Goal: Check status: Check status

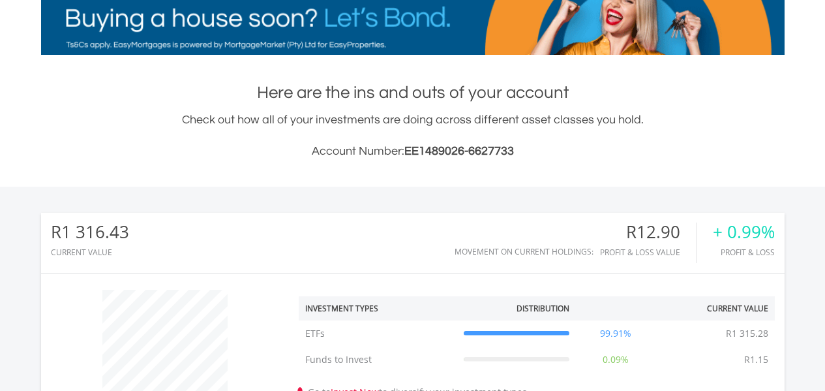
scroll to position [434, 0]
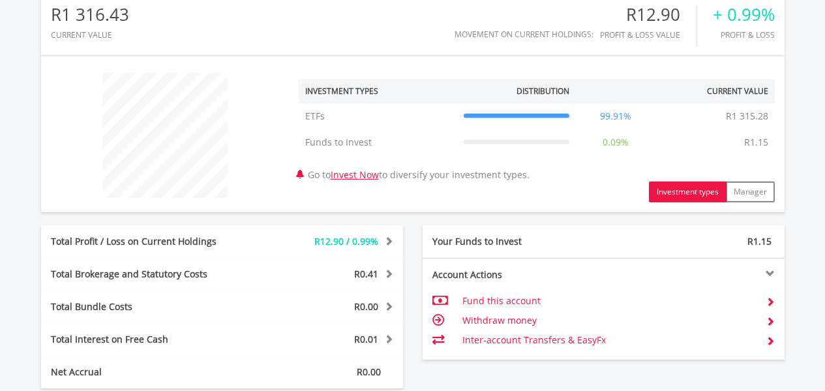
click at [392, 239] on div "R12.90 / 0.99%" at bounding box center [327, 241] width 151 height 13
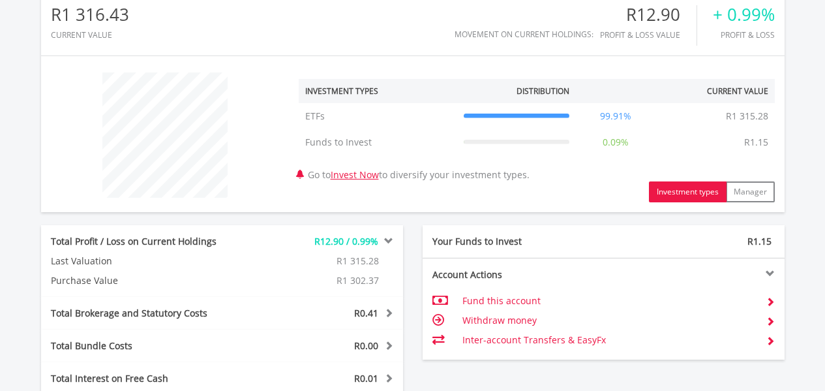
click at [549, 116] on icon at bounding box center [517, 116] width 106 height 0
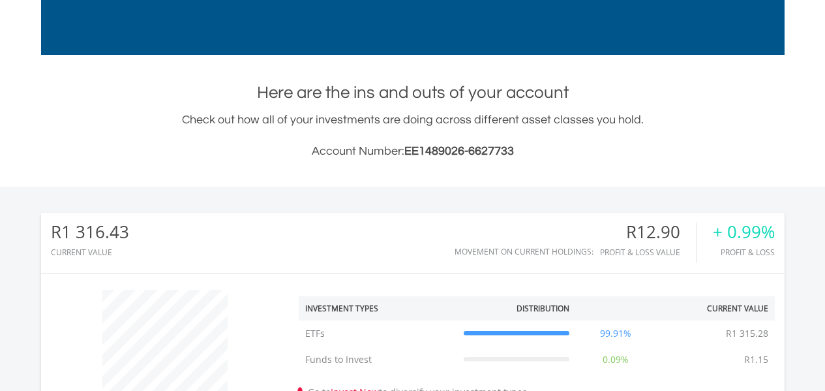
scroll to position [0, 0]
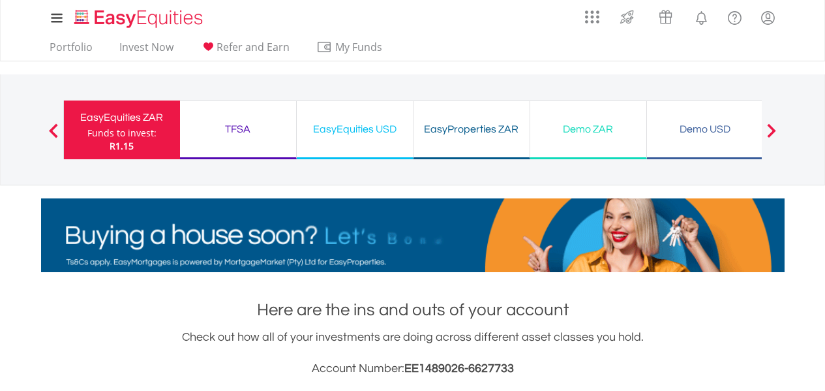
click at [228, 135] on div "TFSA" at bounding box center [238, 129] width 100 height 18
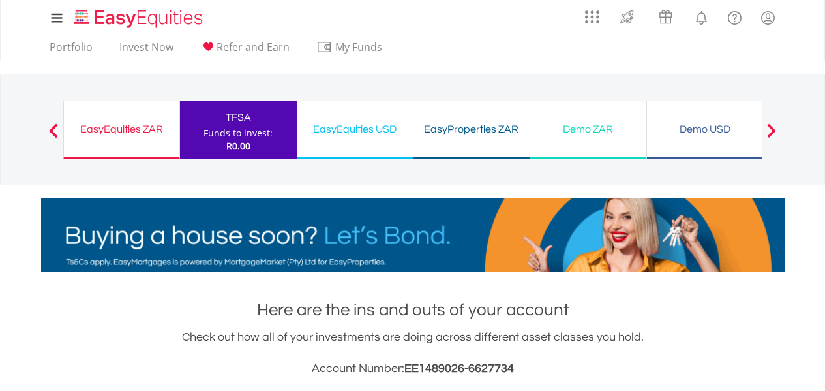
click at [612, 141] on div "Demo ZAR Funds to invest: R0.00" at bounding box center [588, 129] width 117 height 59
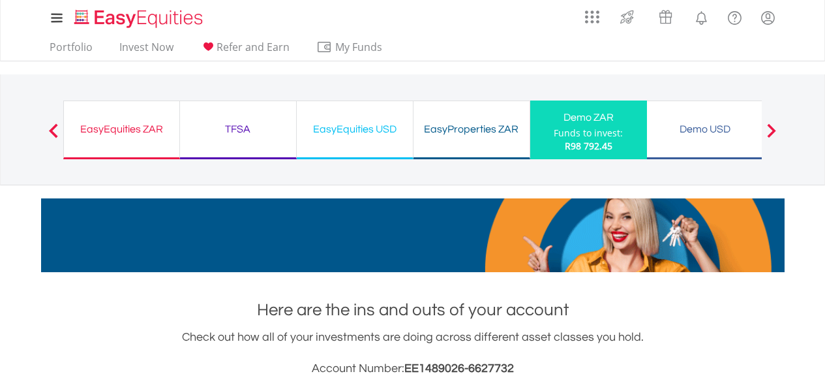
click at [252, 120] on div "TFSA" at bounding box center [238, 129] width 100 height 18
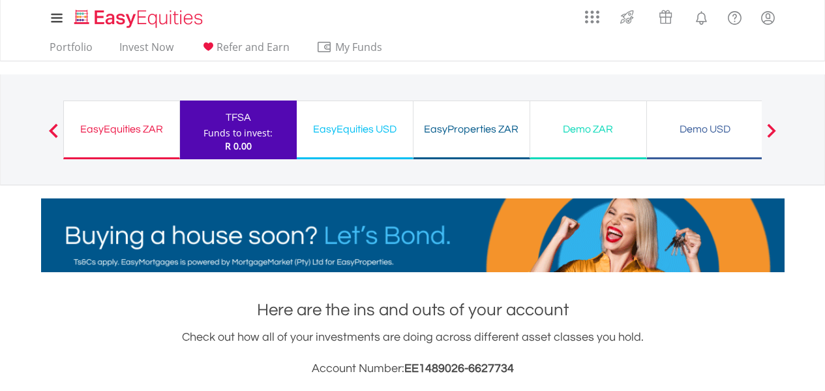
click at [130, 113] on div "EasyEquities ZAR Funds to invest: R 0.00" at bounding box center [121, 129] width 117 height 59
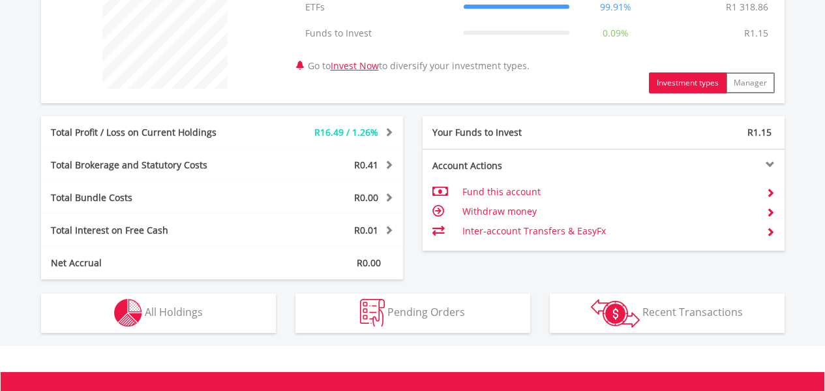
scroll to position [551, 0]
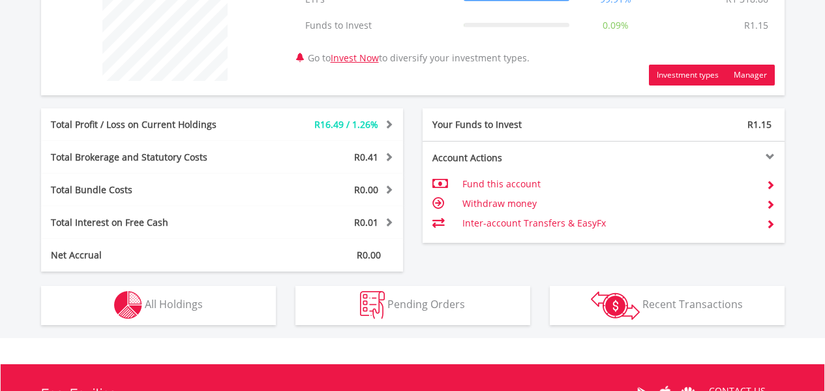
click at [756, 80] on button "Manager" at bounding box center [750, 75] width 49 height 21
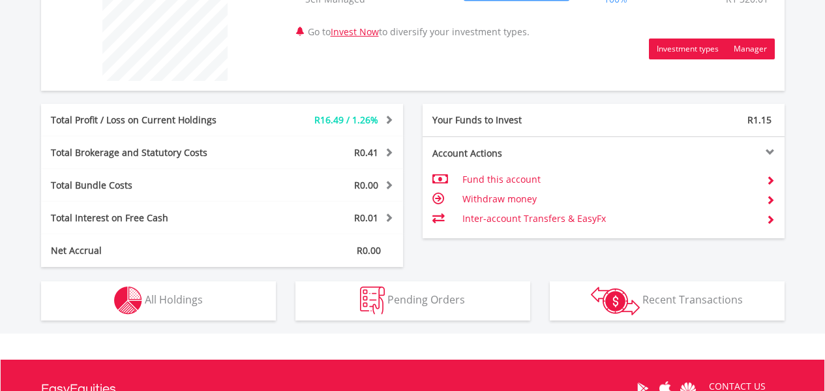
click at [702, 55] on button "Investment types" at bounding box center [688, 48] width 78 height 21
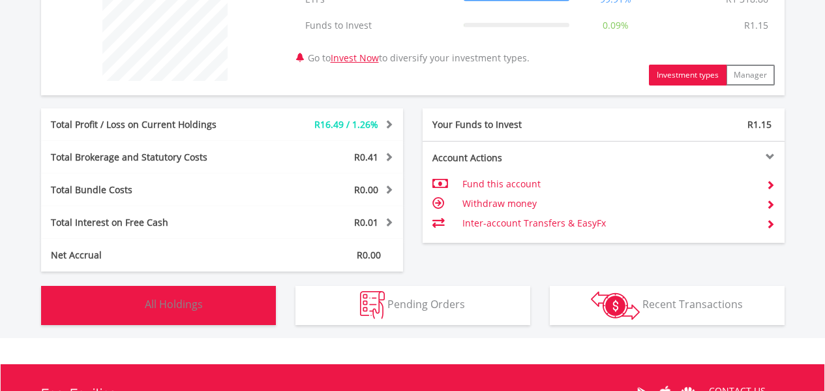
click at [172, 303] on span "All Holdings" at bounding box center [174, 304] width 58 height 14
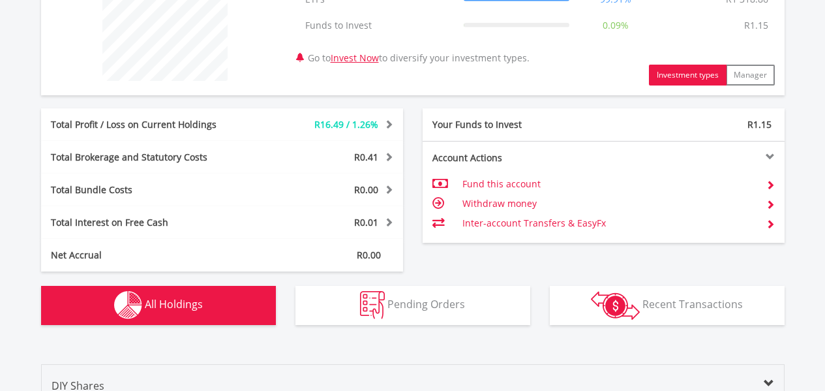
scroll to position [914, 0]
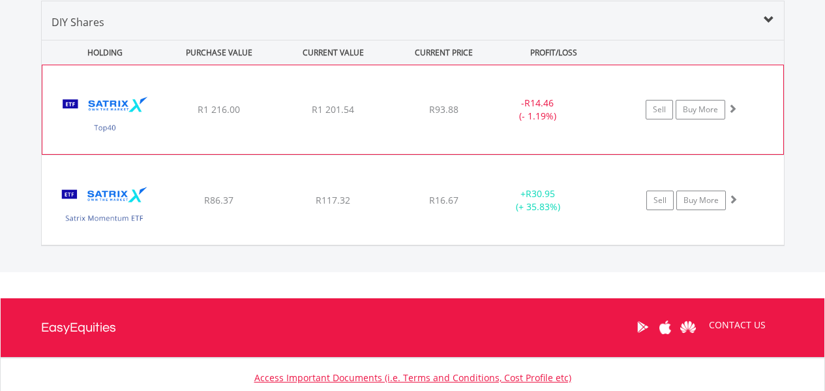
click at [81, 126] on img at bounding box center [105, 115] width 112 height 69
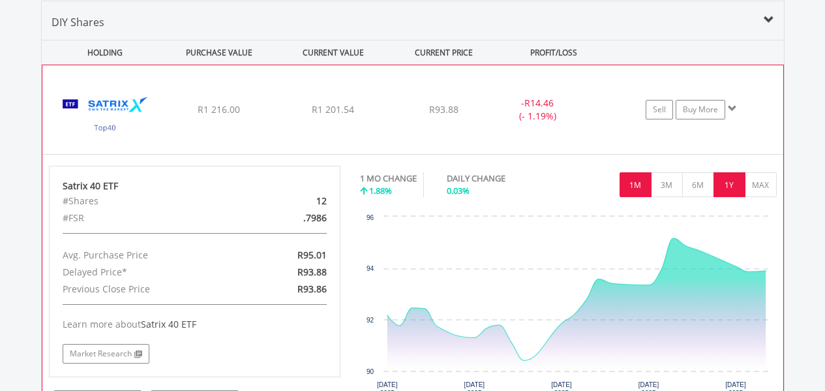
click at [722, 189] on button "1Y" at bounding box center [729, 184] width 32 height 25
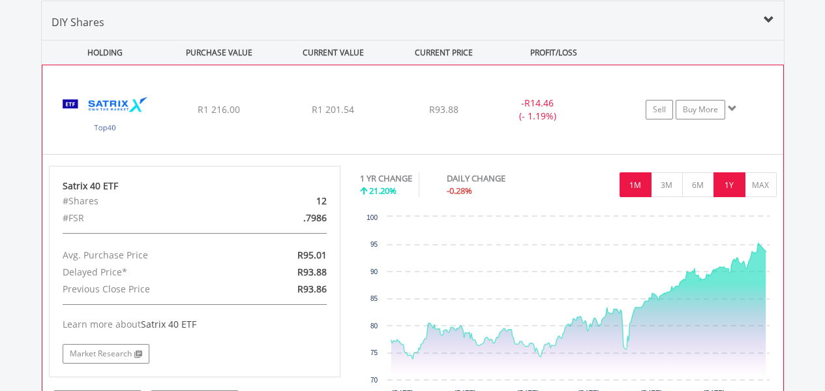
click at [642, 179] on button "1M" at bounding box center [635, 184] width 32 height 25
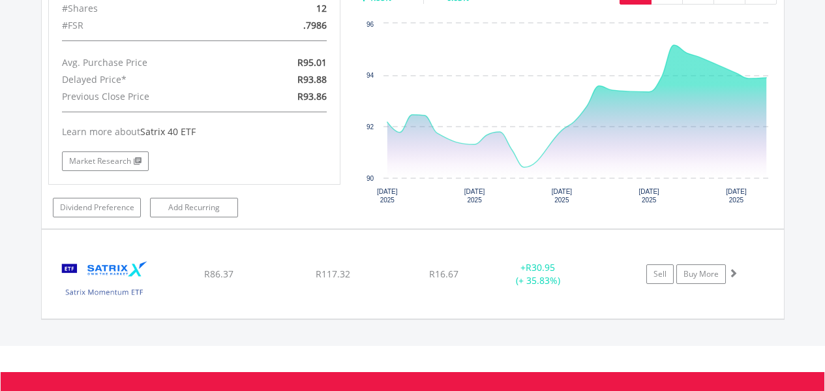
scroll to position [1083, 0]
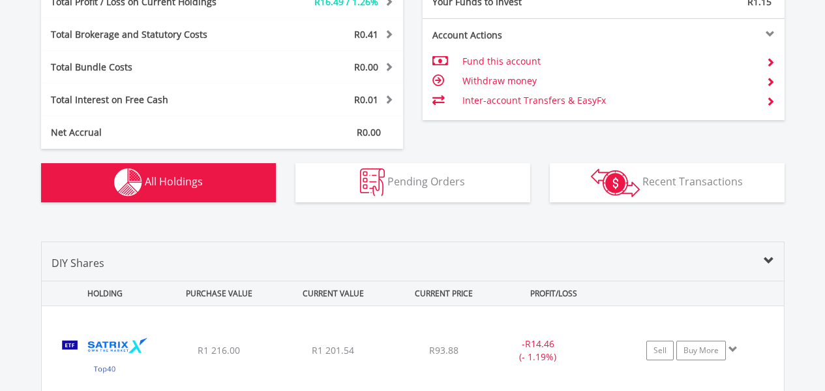
scroll to position [1325, 0]
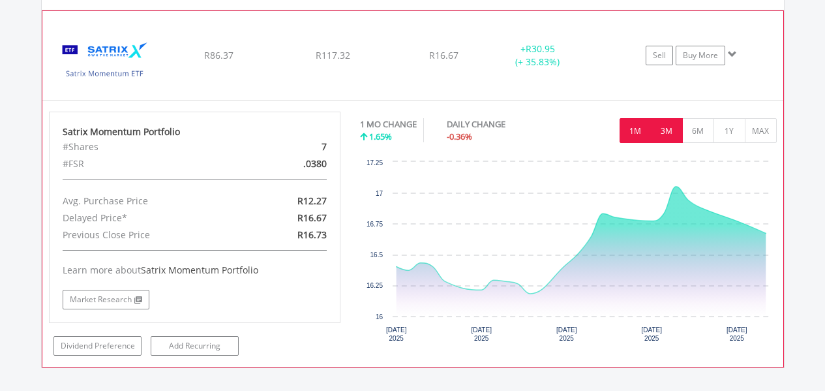
click at [669, 133] on button "3M" at bounding box center [667, 130] width 32 height 25
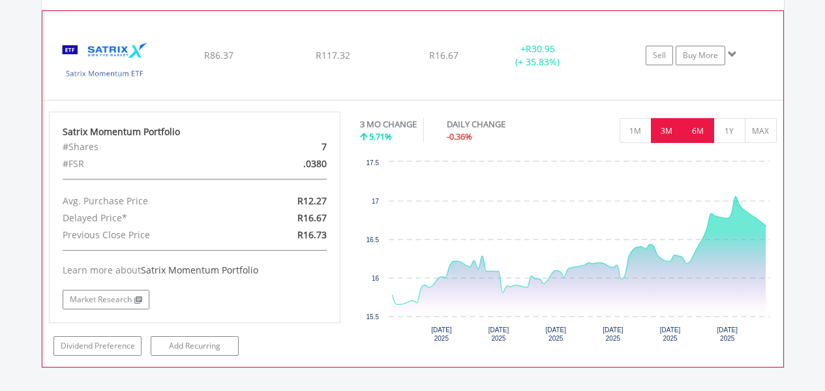
click at [700, 123] on button "6M" at bounding box center [698, 130] width 32 height 25
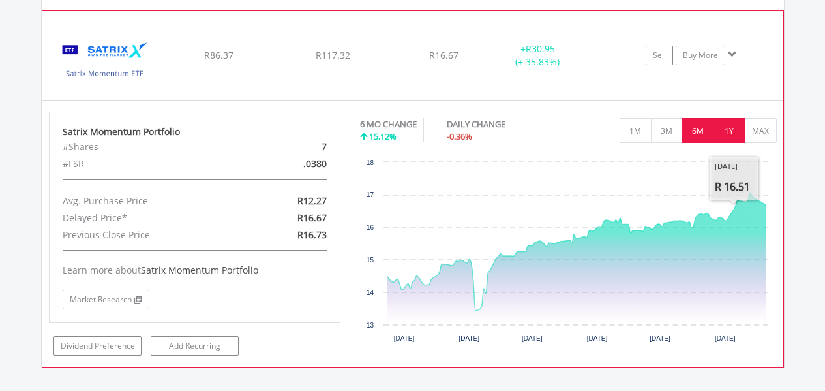
click at [724, 125] on button "1Y" at bounding box center [729, 130] width 32 height 25
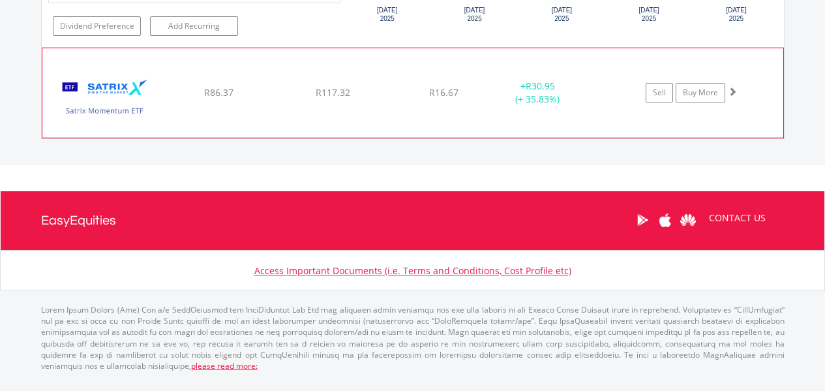
scroll to position [1276, 0]
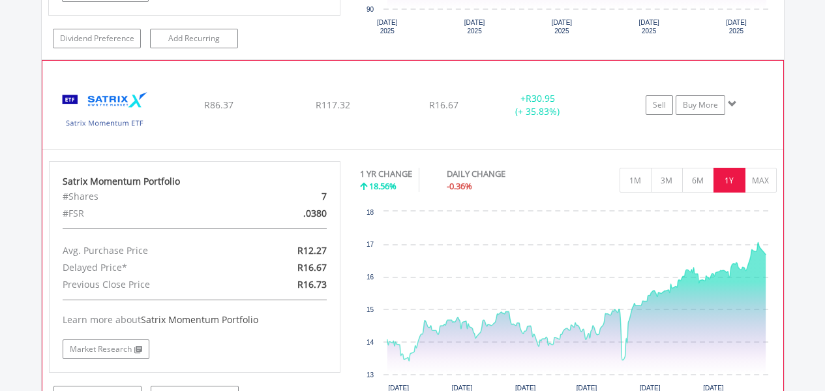
scroll to position [1325, 0]
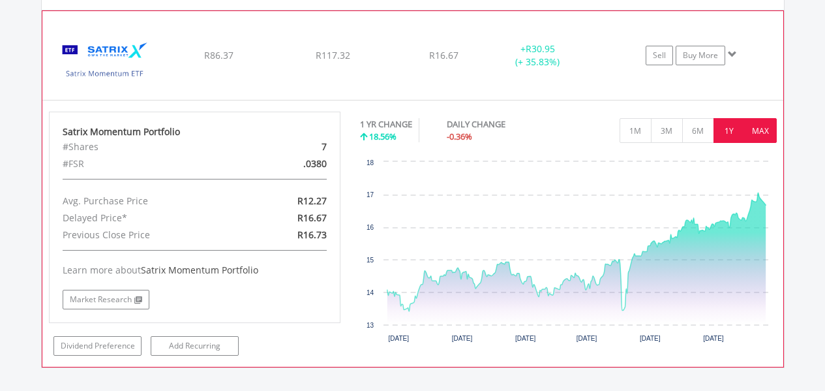
click at [763, 135] on button "MAX" at bounding box center [761, 130] width 32 height 25
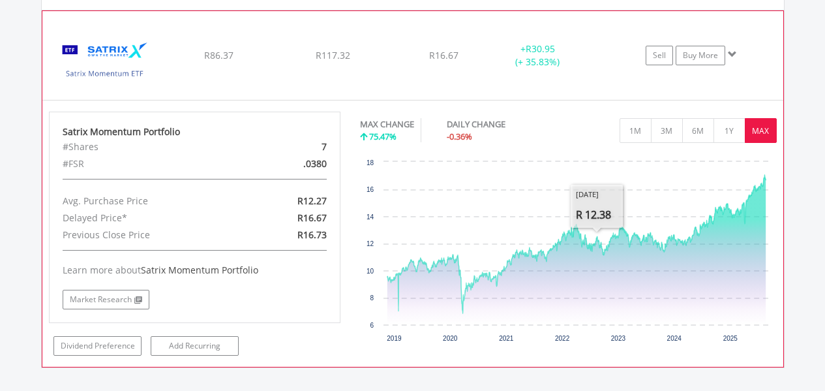
click at [572, 137] on div "MAX CHANGE 75.47% DAILY CHANGE -0.36% 1M 3M 6M 1Y MAX" at bounding box center [568, 133] width 417 height 44
click at [621, 131] on button "1M" at bounding box center [635, 130] width 32 height 25
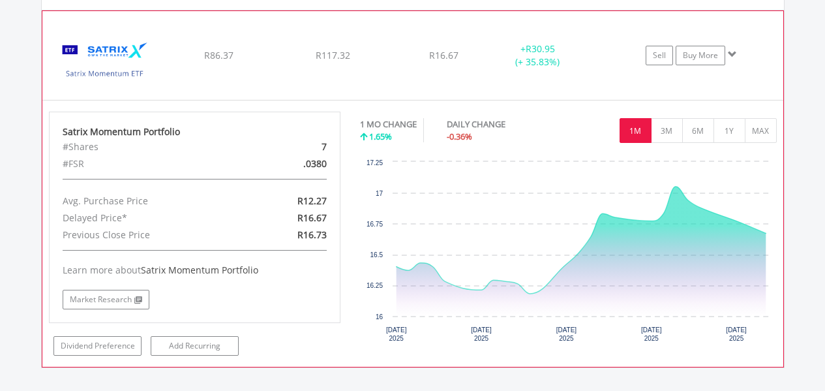
scroll to position [1108, 0]
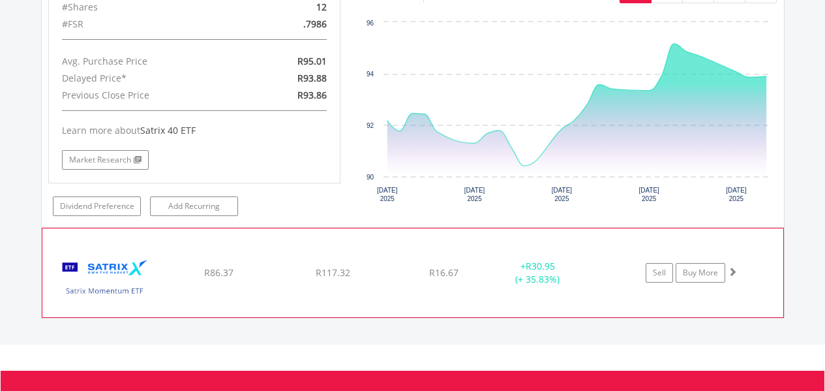
scroll to position [891, 0]
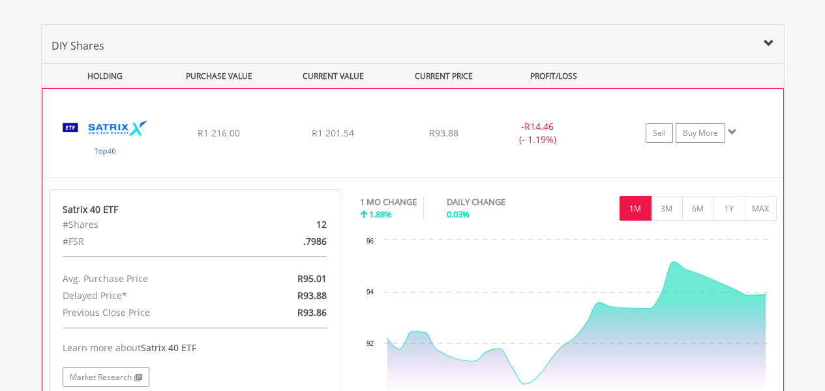
click at [732, 133] on span at bounding box center [732, 131] width 9 height 9
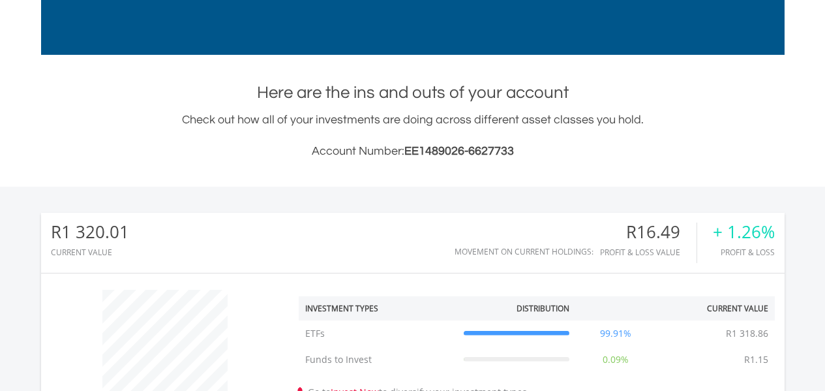
scroll to position [0, 0]
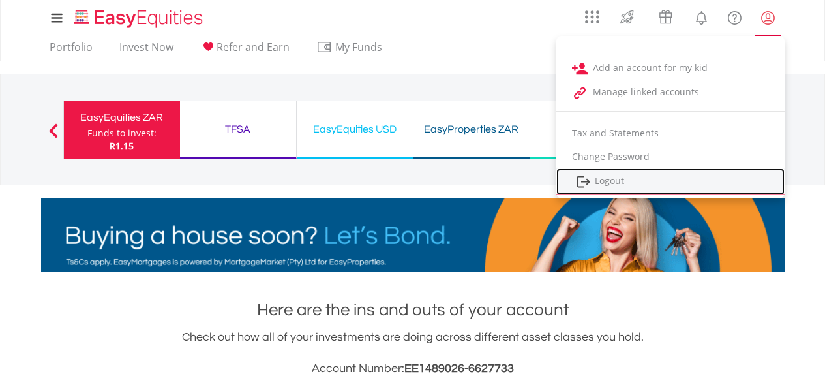
click at [585, 182] on img at bounding box center [584, 181] width 16 height 16
